Goal: Complete application form

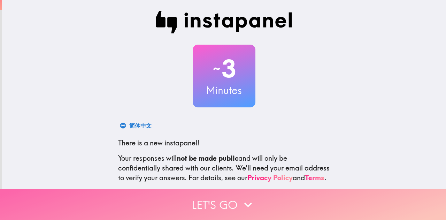
click at [253, 198] on button "Let's go" at bounding box center [223, 204] width 446 height 31
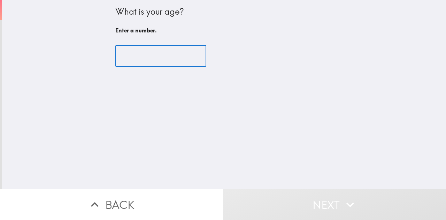
click at [135, 53] on input "number" at bounding box center [160, 56] width 91 height 22
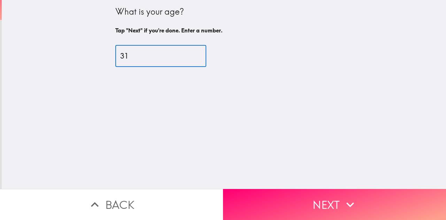
type input "31"
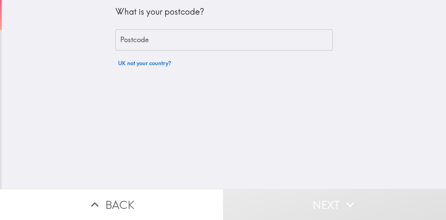
click at [149, 46] on input "Postcode" at bounding box center [223, 40] width 217 height 22
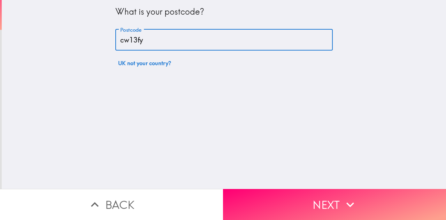
type input "cw13fy"
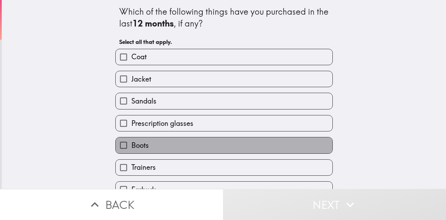
click at [268, 148] on label "Boots" at bounding box center [224, 145] width 217 height 16
click at [131, 148] on input "Boots" at bounding box center [124, 145] width 16 height 16
checkbox input "true"
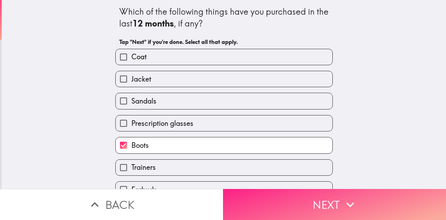
click at [288, 192] on button "Next" at bounding box center [334, 204] width 223 height 31
